Goal: Information Seeking & Learning: Learn about a topic

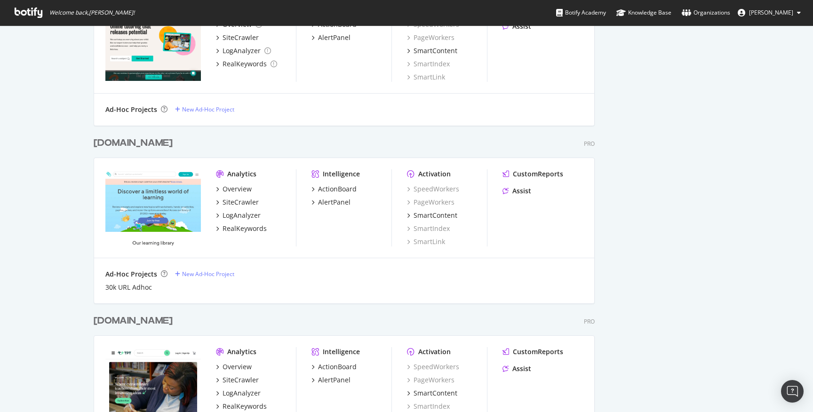
scroll to position [1911, 0]
click at [132, 146] on div "[DOMAIN_NAME]" at bounding box center [133, 143] width 79 height 14
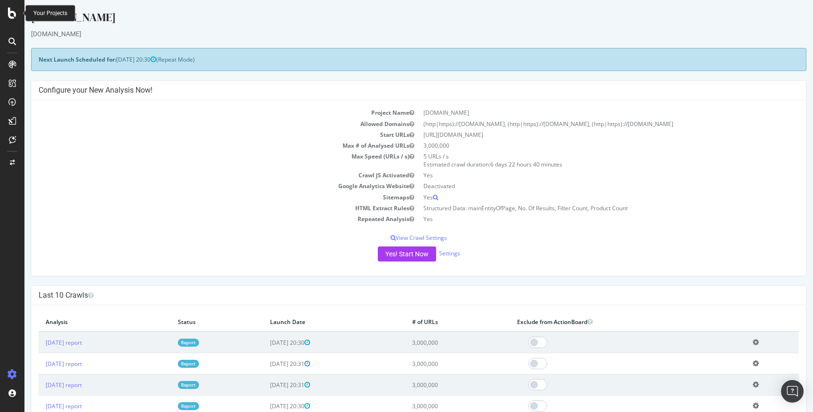
click at [13, 15] on icon at bounding box center [12, 13] width 8 height 11
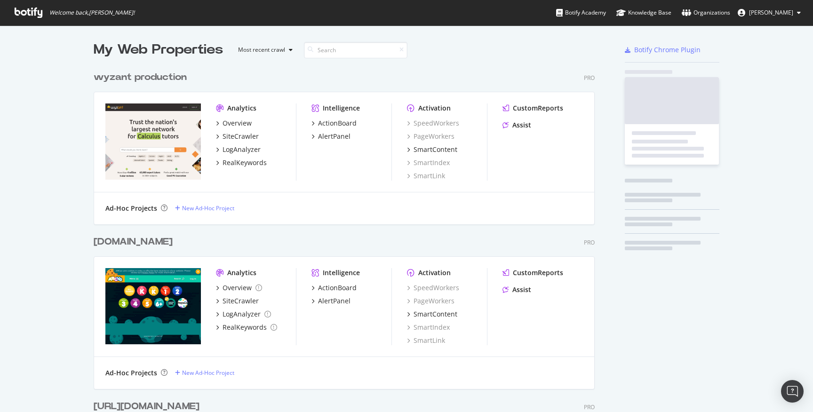
scroll to position [412, 813]
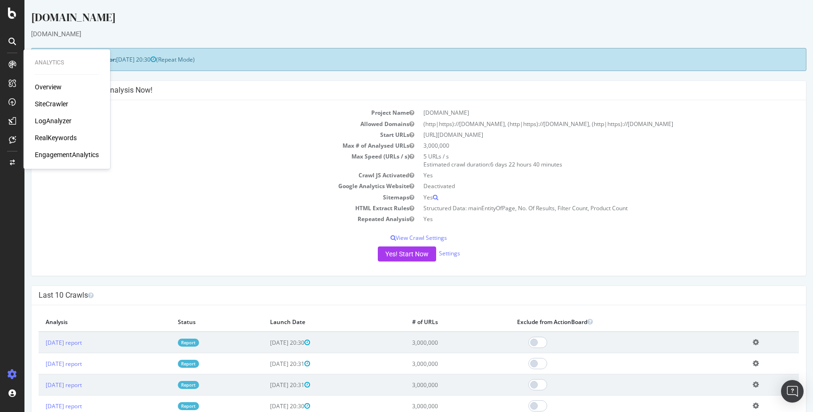
click at [56, 91] on div "Overview" at bounding box center [48, 86] width 27 height 9
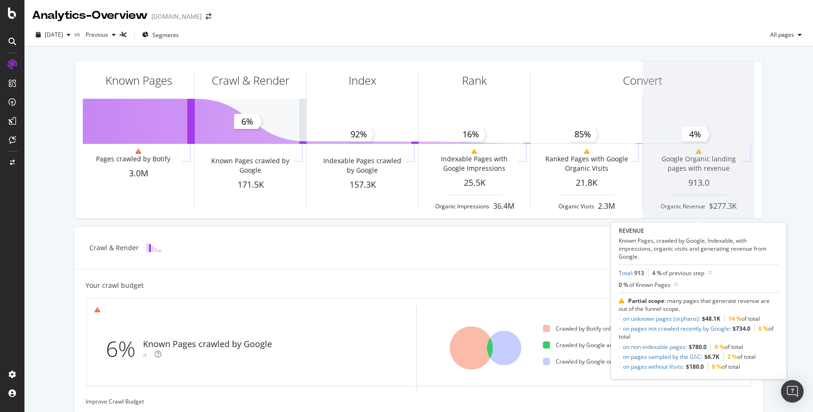
click at [678, 160] on span at bounding box center [699, 139] width 112 height 157
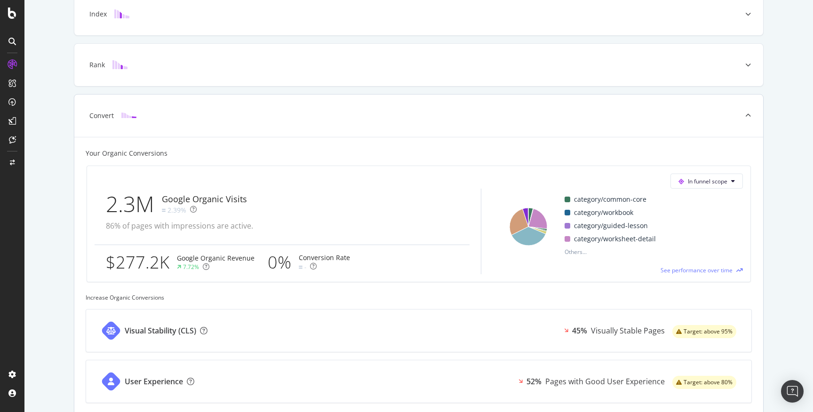
scroll to position [302, 0]
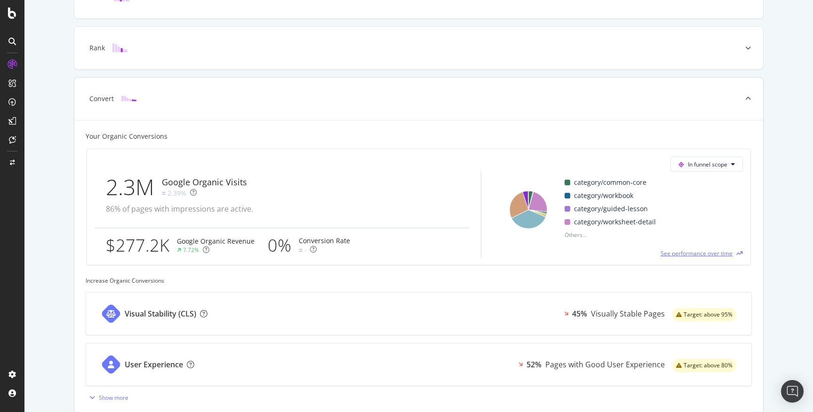
click at [710, 252] on span "See performance over time" at bounding box center [697, 253] width 72 height 8
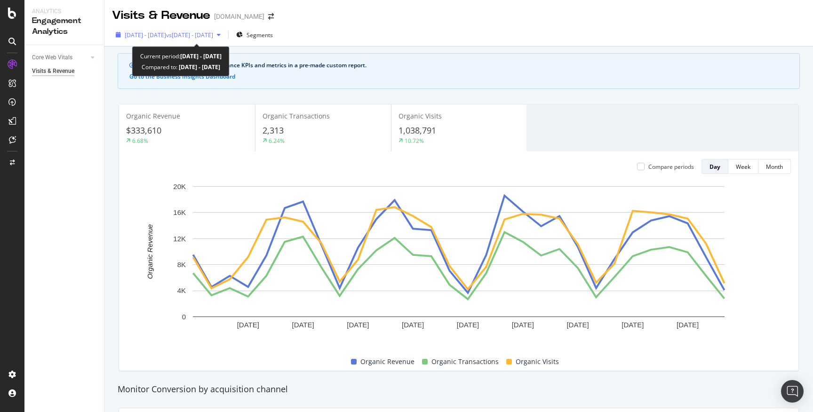
click at [213, 35] on span "vs [DATE] - [DATE]" at bounding box center [189, 35] width 47 height 8
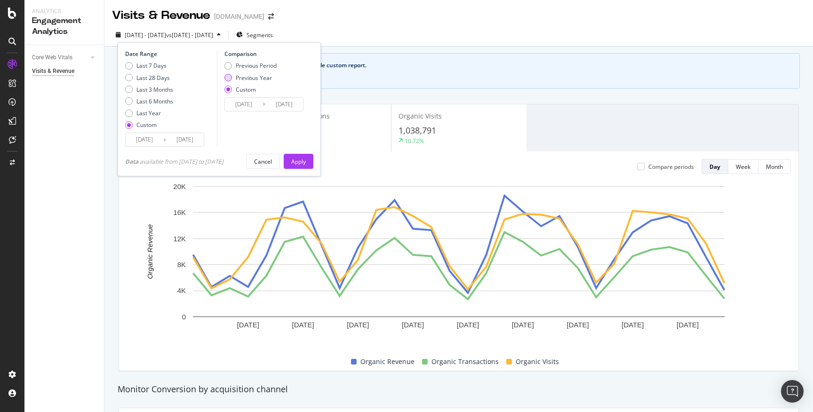
click at [262, 78] on div "Previous Year" at bounding box center [254, 78] width 36 height 8
type input "[DATE]"
click at [299, 156] on div "Apply" at bounding box center [298, 161] width 15 height 14
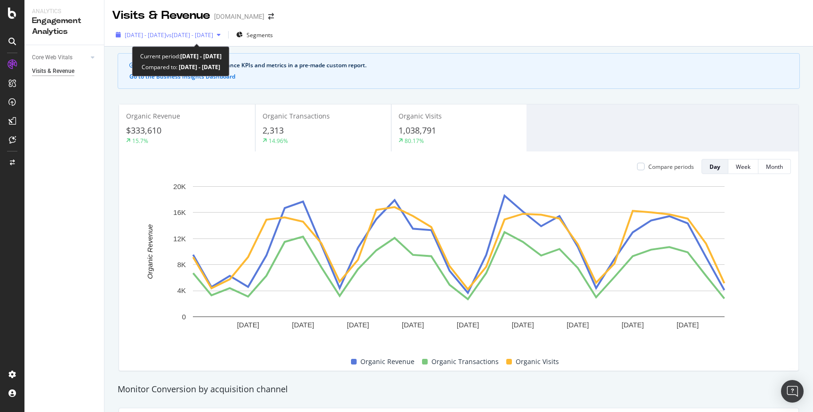
click at [225, 40] on div "[DATE] - [DATE] vs [DATE] - [DATE]" at bounding box center [168, 35] width 112 height 14
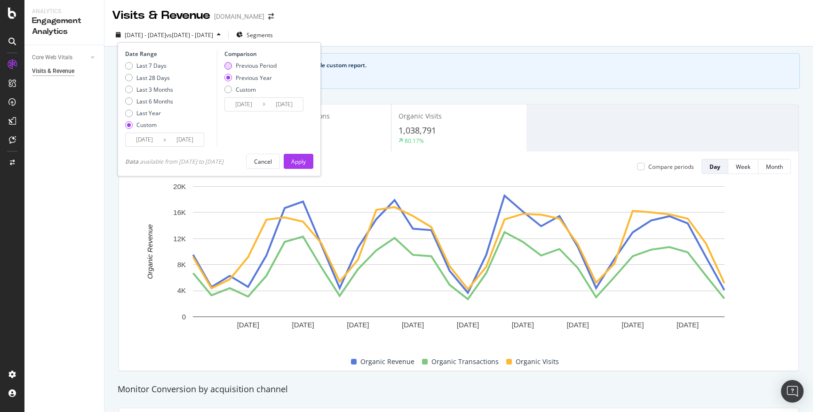
click at [258, 69] on div "Previous Period" at bounding box center [256, 66] width 41 height 8
type input "[DATE]"
click at [298, 161] on div "Apply" at bounding box center [298, 162] width 15 height 8
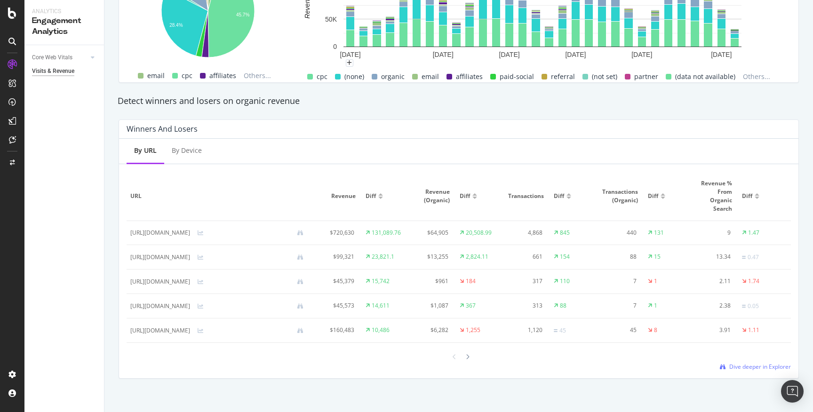
scroll to position [507, 0]
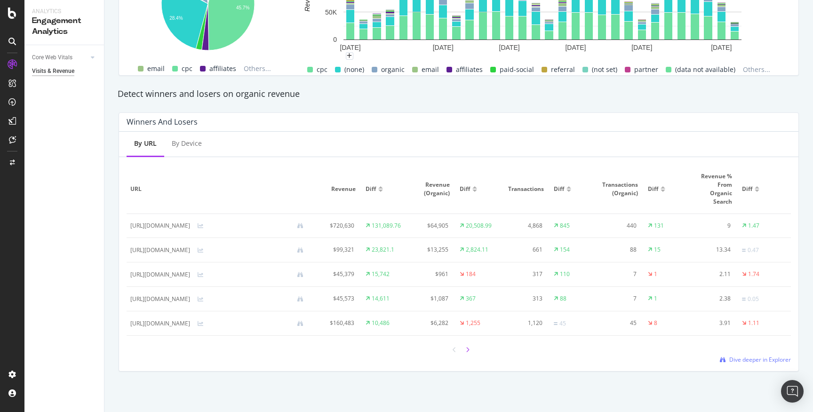
click at [466, 353] on div at bounding box center [468, 350] width 8 height 13
click at [468, 352] on icon at bounding box center [468, 350] width 4 height 6
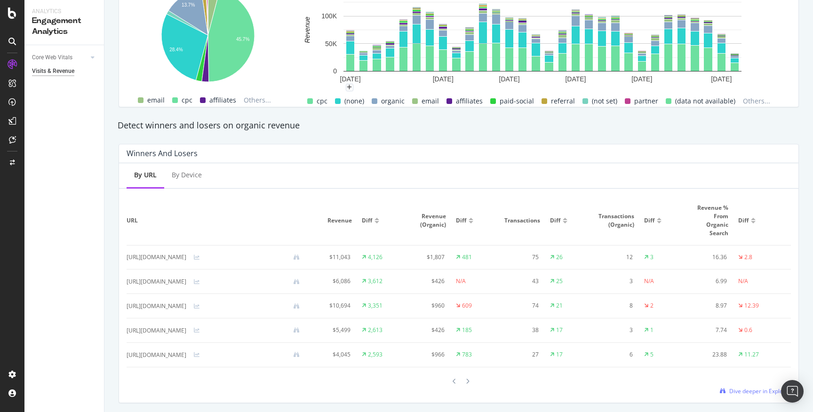
scroll to position [0, 0]
click at [185, 180] on div "By Device" at bounding box center [186, 176] width 45 height 26
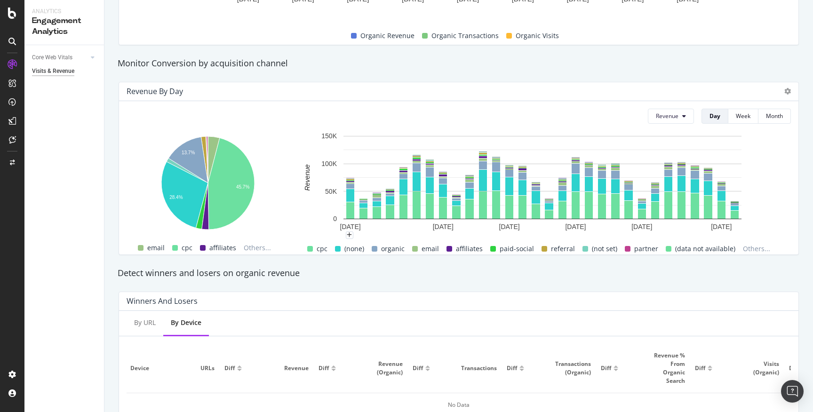
scroll to position [317, 0]
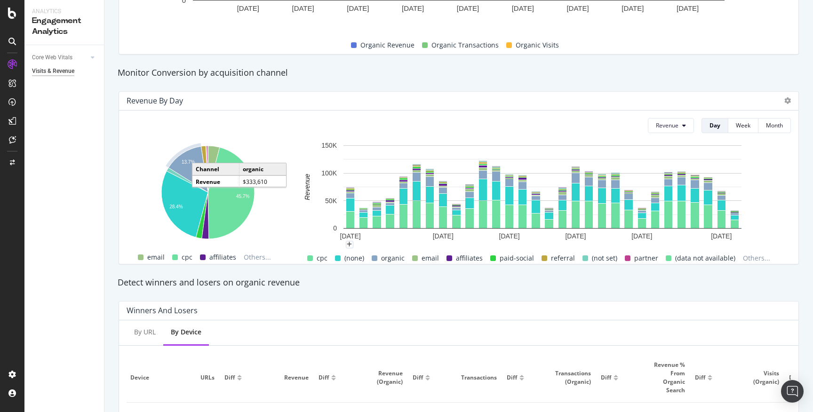
click at [188, 168] on icon "A chart." at bounding box center [189, 169] width 40 height 46
click at [191, 156] on icon "A chart." at bounding box center [189, 169] width 40 height 46
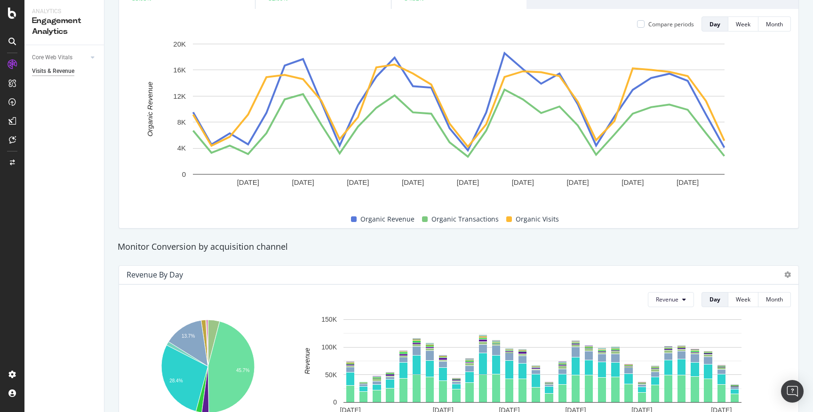
scroll to position [0, 0]
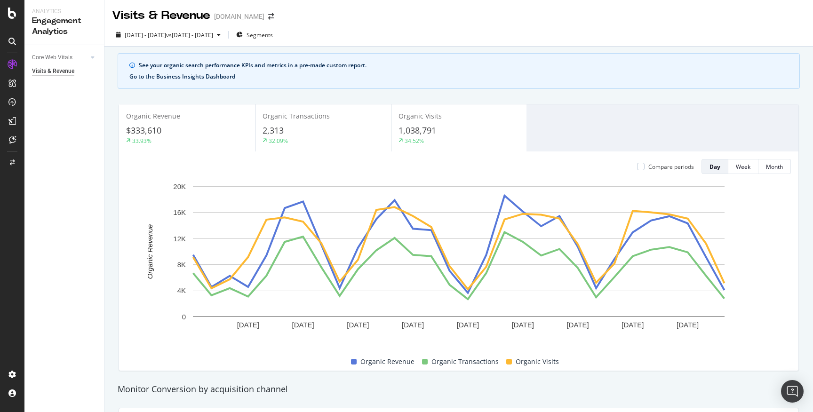
click at [167, 78] on button "Go to the Business Insights Dashboard" at bounding box center [182, 76] width 106 height 7
